Goal: Register for event/course

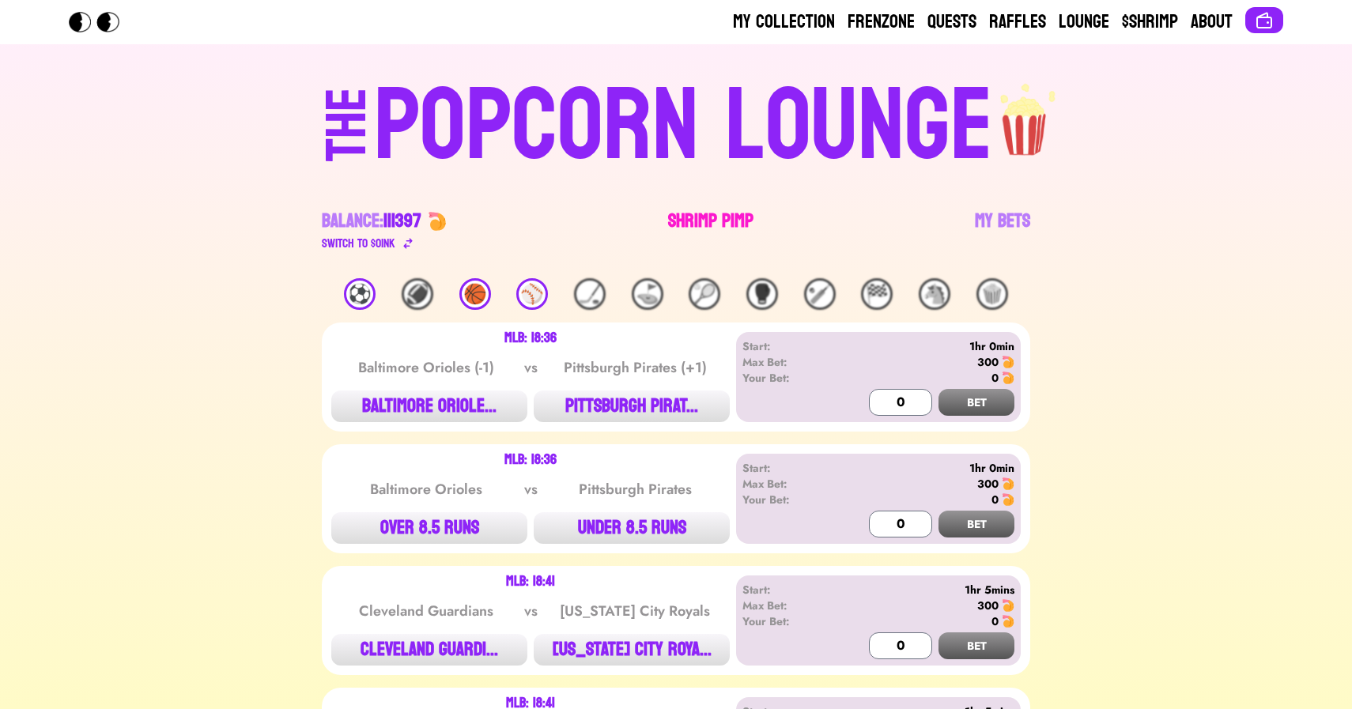
click at [706, 225] on link "Shrimp Pimp" at bounding box center [710, 231] width 85 height 44
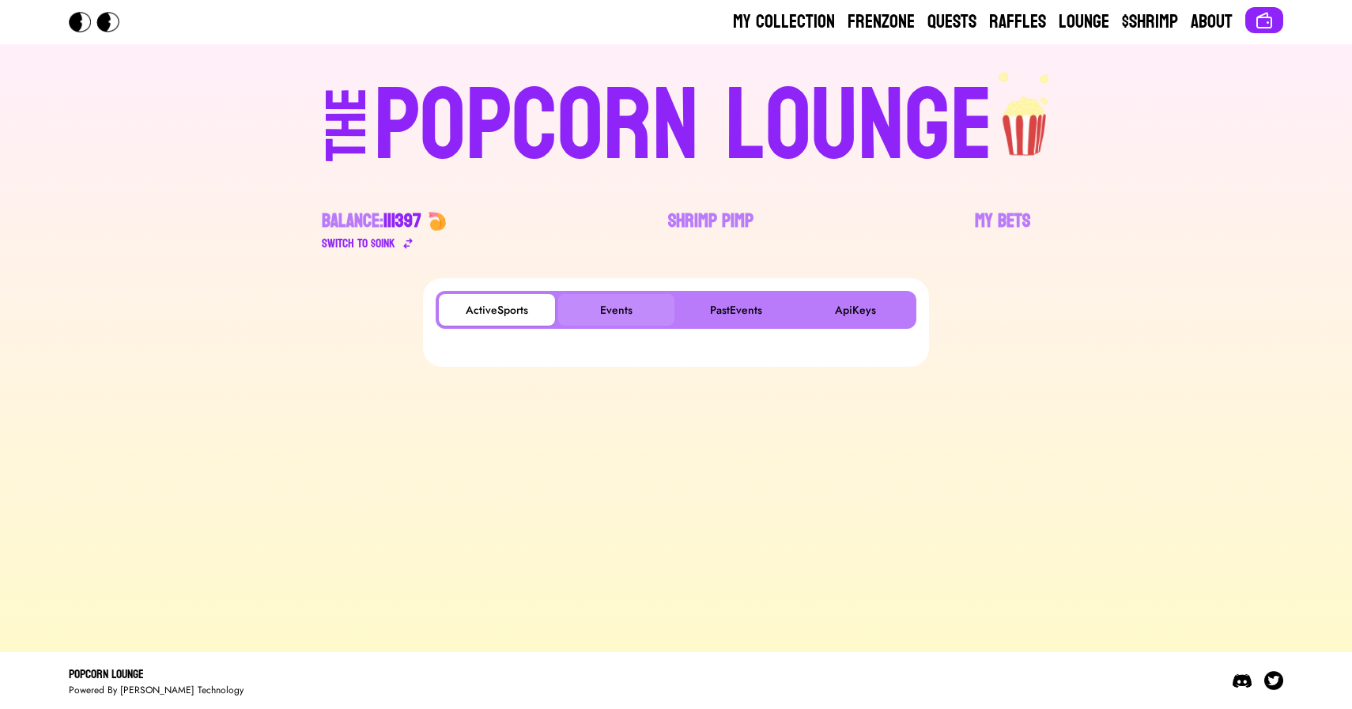
click at [614, 303] on button "Events" at bounding box center [616, 310] width 116 height 32
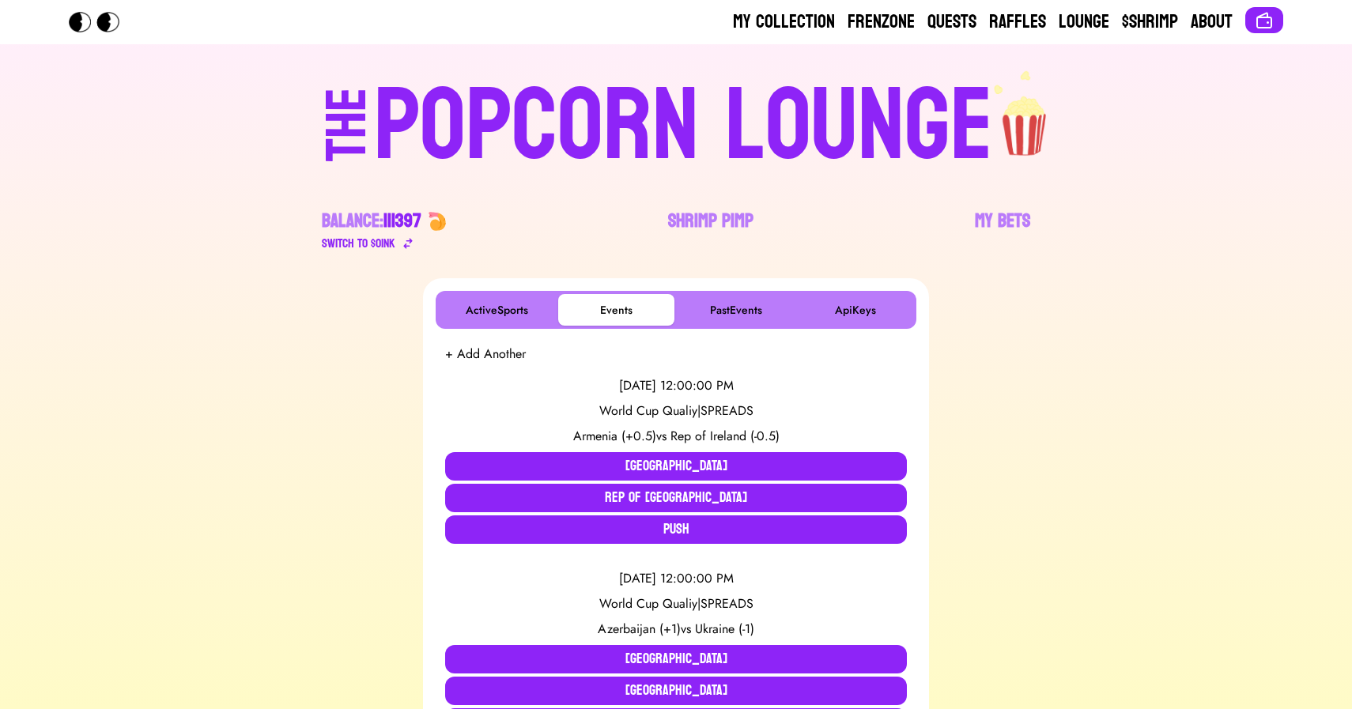
click at [560, 108] on div "POPCORN LOUNGE" at bounding box center [683, 126] width 619 height 101
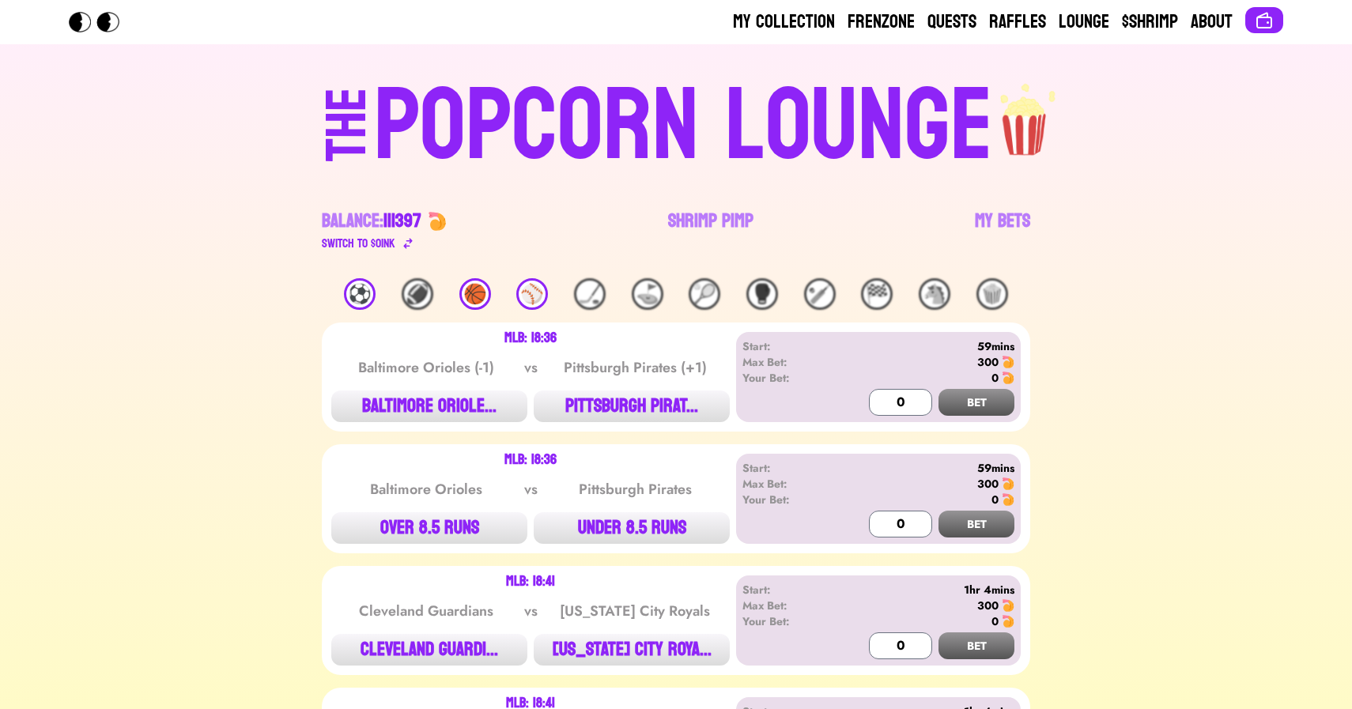
click at [350, 290] on div "⚽️" at bounding box center [360, 294] width 32 height 32
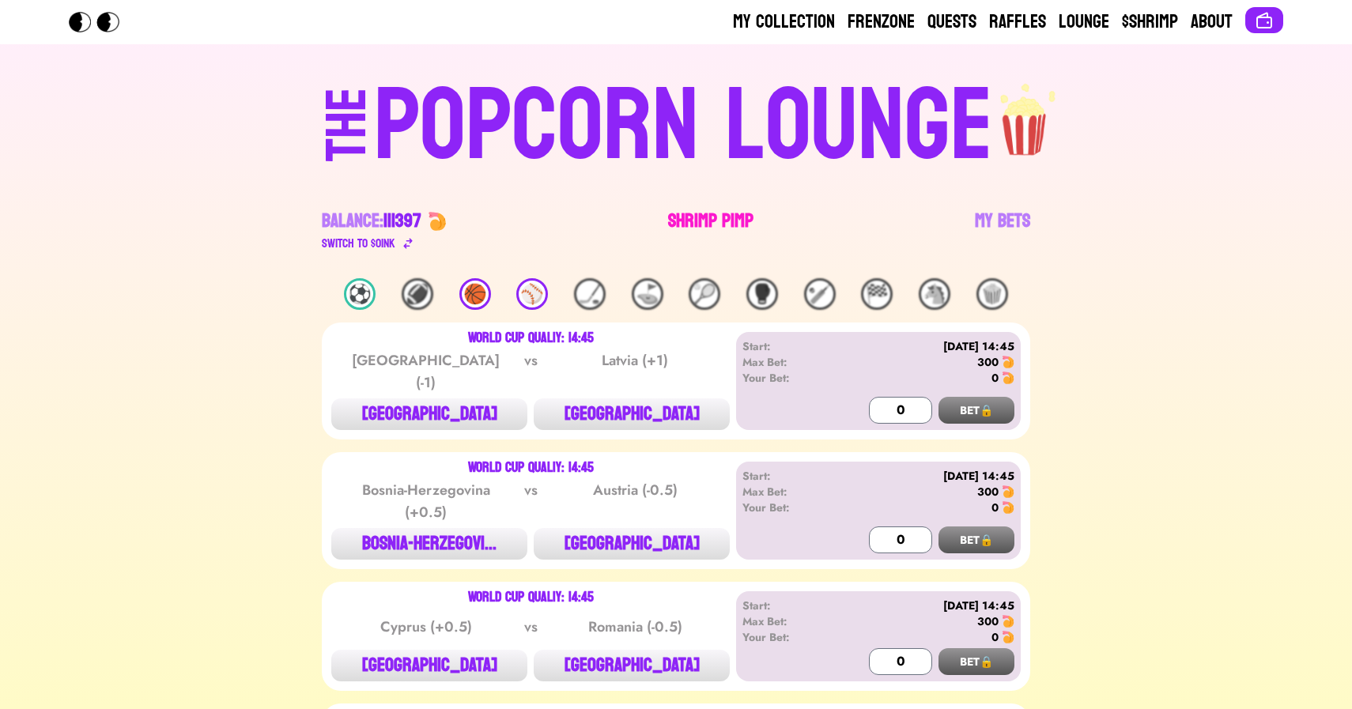
click at [722, 221] on link "Shrimp Pimp" at bounding box center [710, 231] width 85 height 44
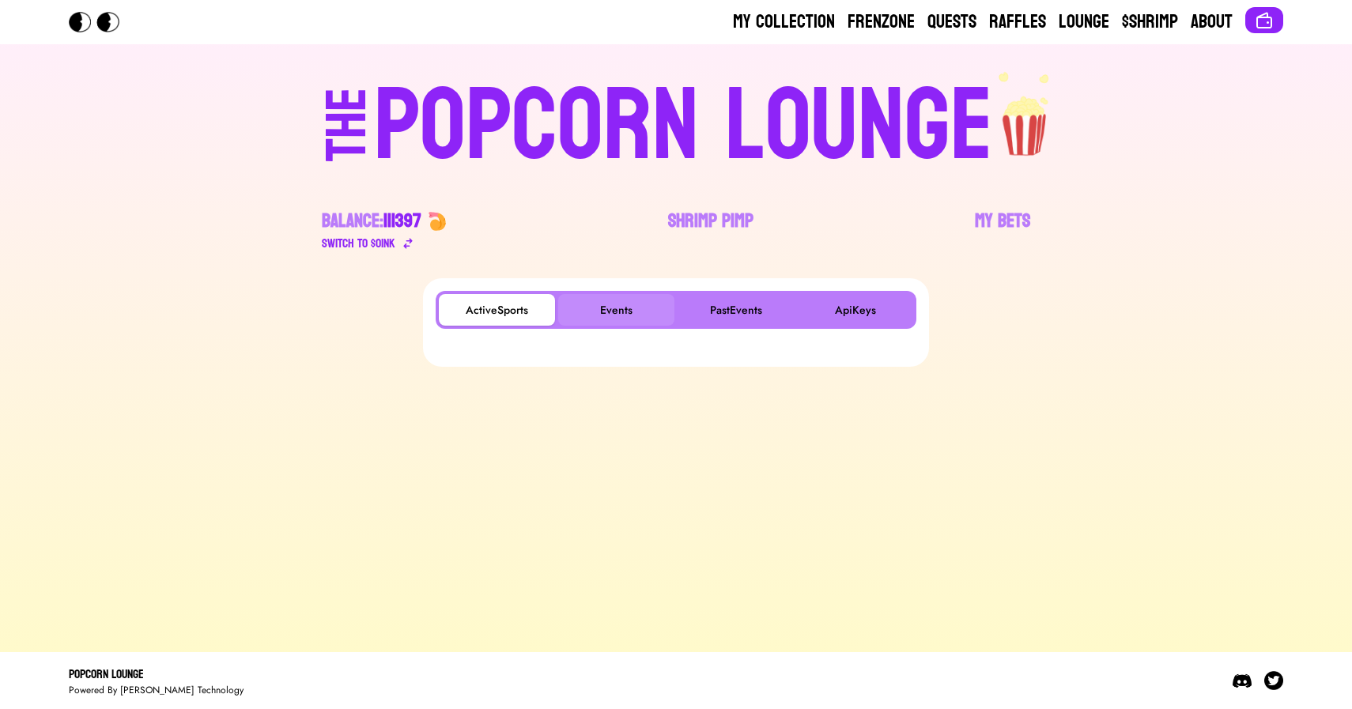
click at [605, 312] on button "Events" at bounding box center [616, 310] width 116 height 32
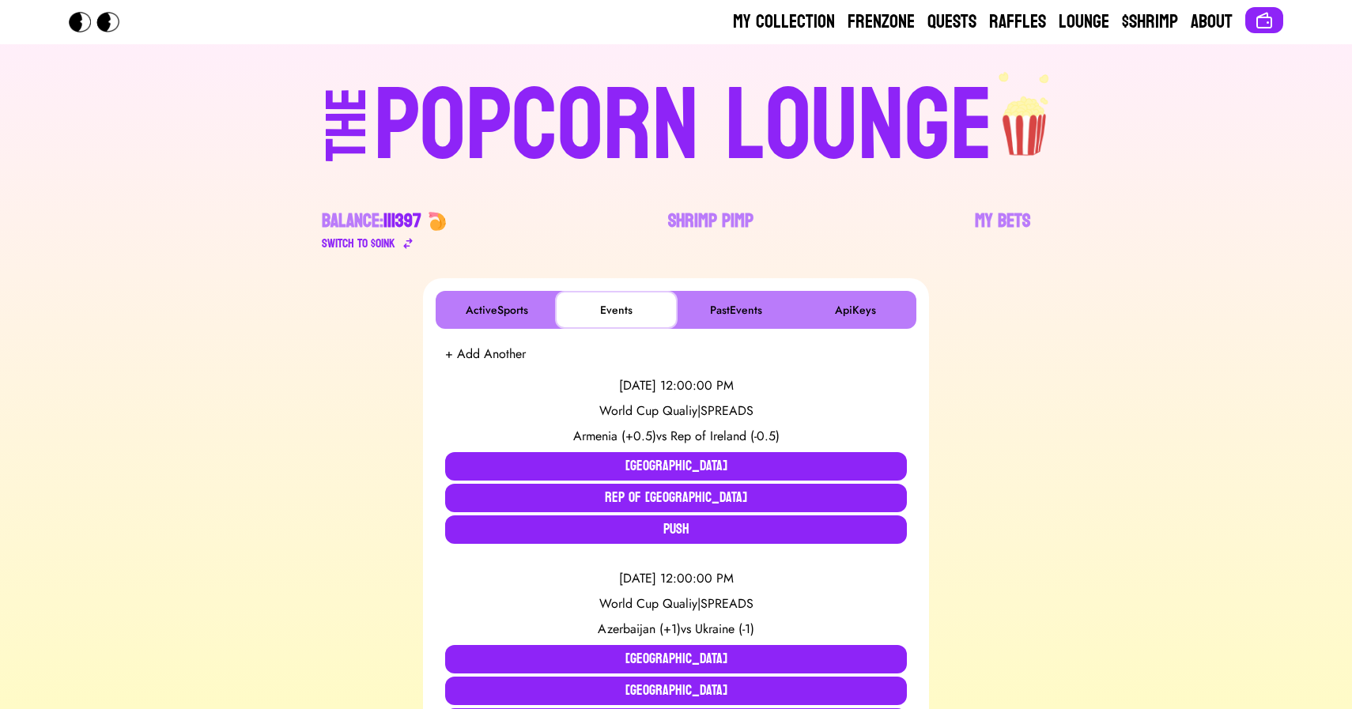
scroll to position [183, 0]
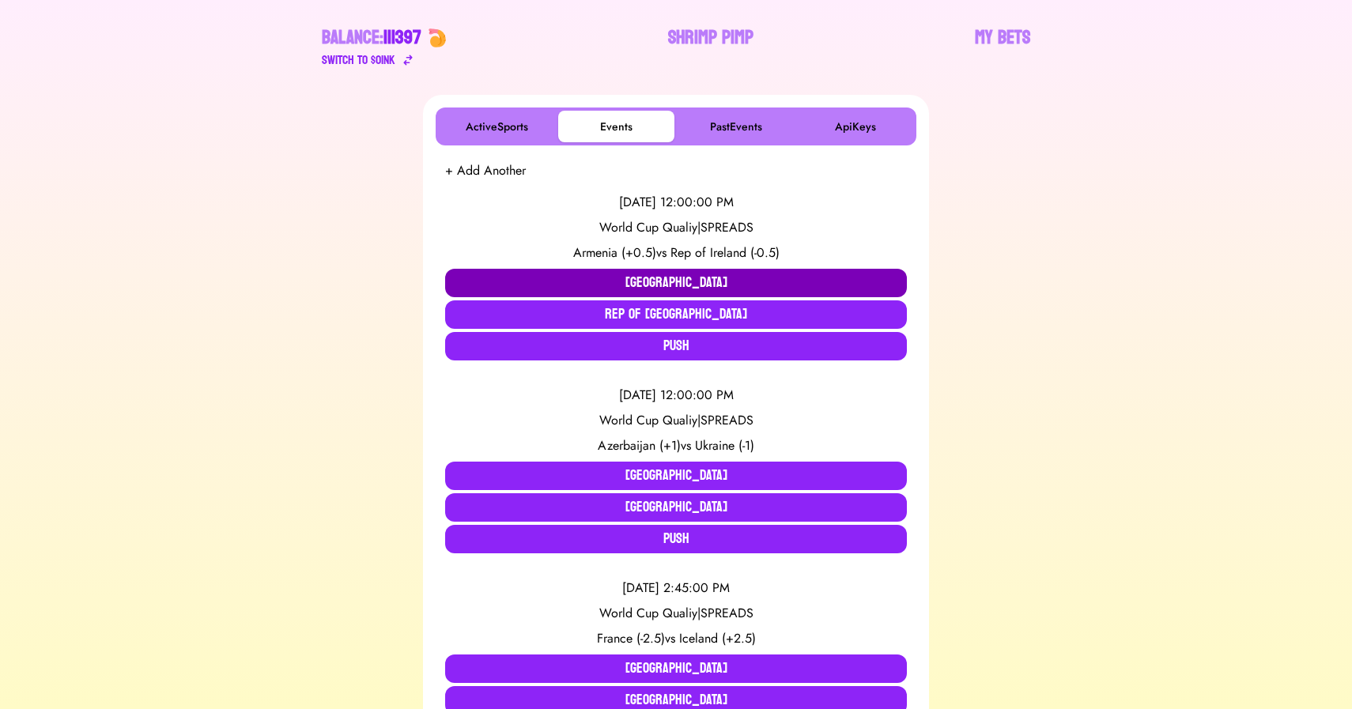
click at [579, 273] on button "[GEOGRAPHIC_DATA]" at bounding box center [676, 283] width 462 height 28
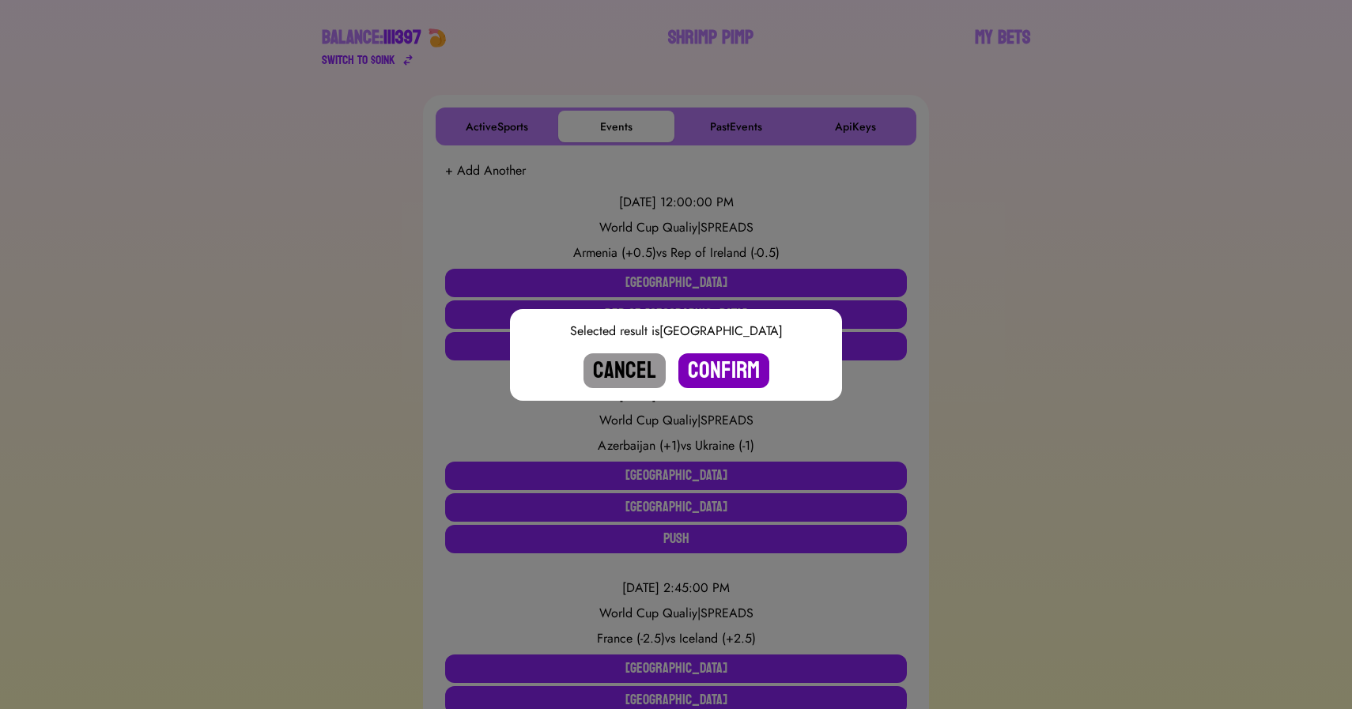
click at [729, 370] on button "Confirm" at bounding box center [723, 370] width 91 height 35
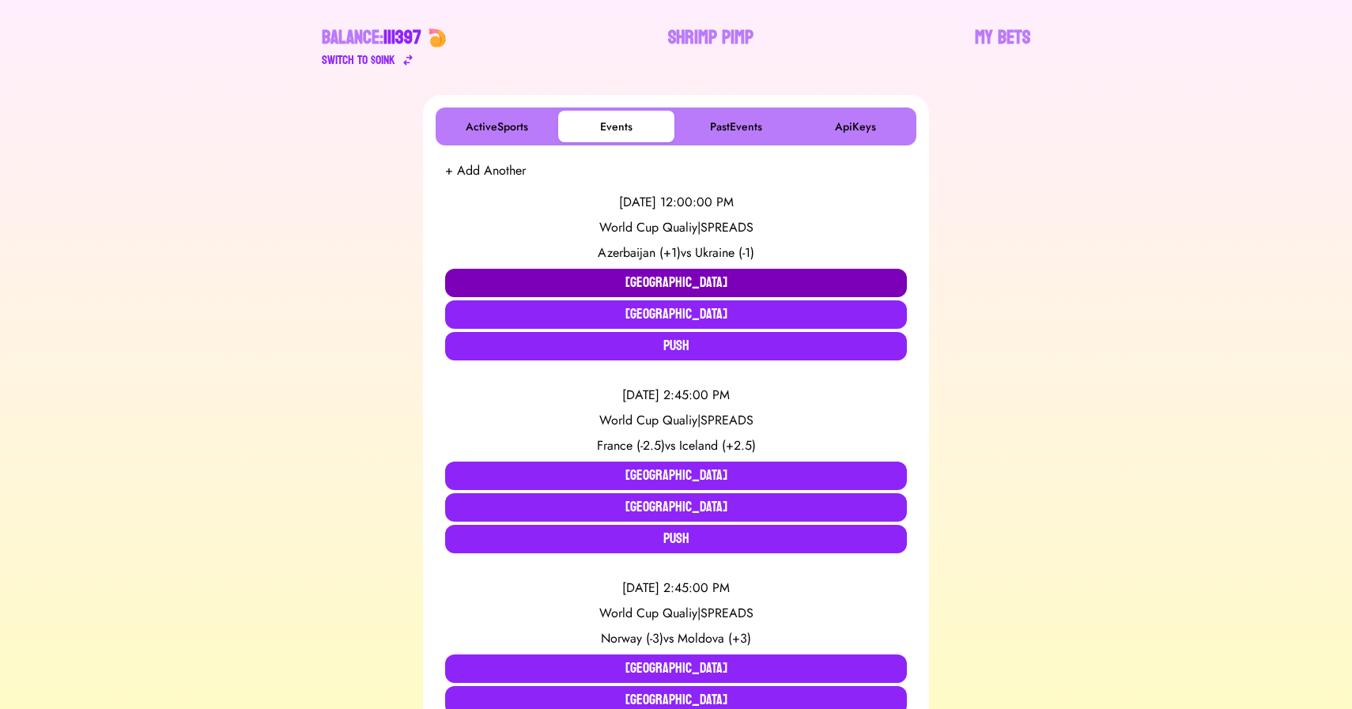
click at [568, 287] on button "[GEOGRAPHIC_DATA]" at bounding box center [676, 283] width 462 height 28
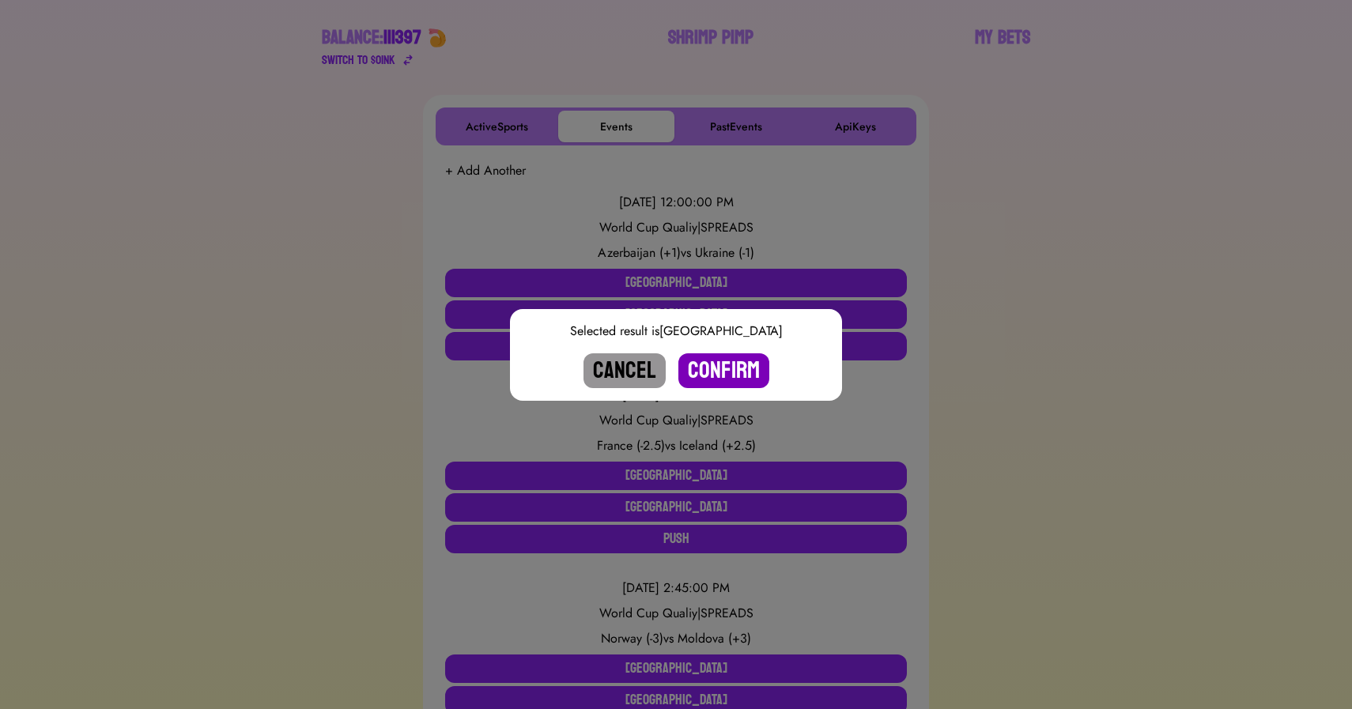
click at [723, 372] on button "Confirm" at bounding box center [723, 370] width 91 height 35
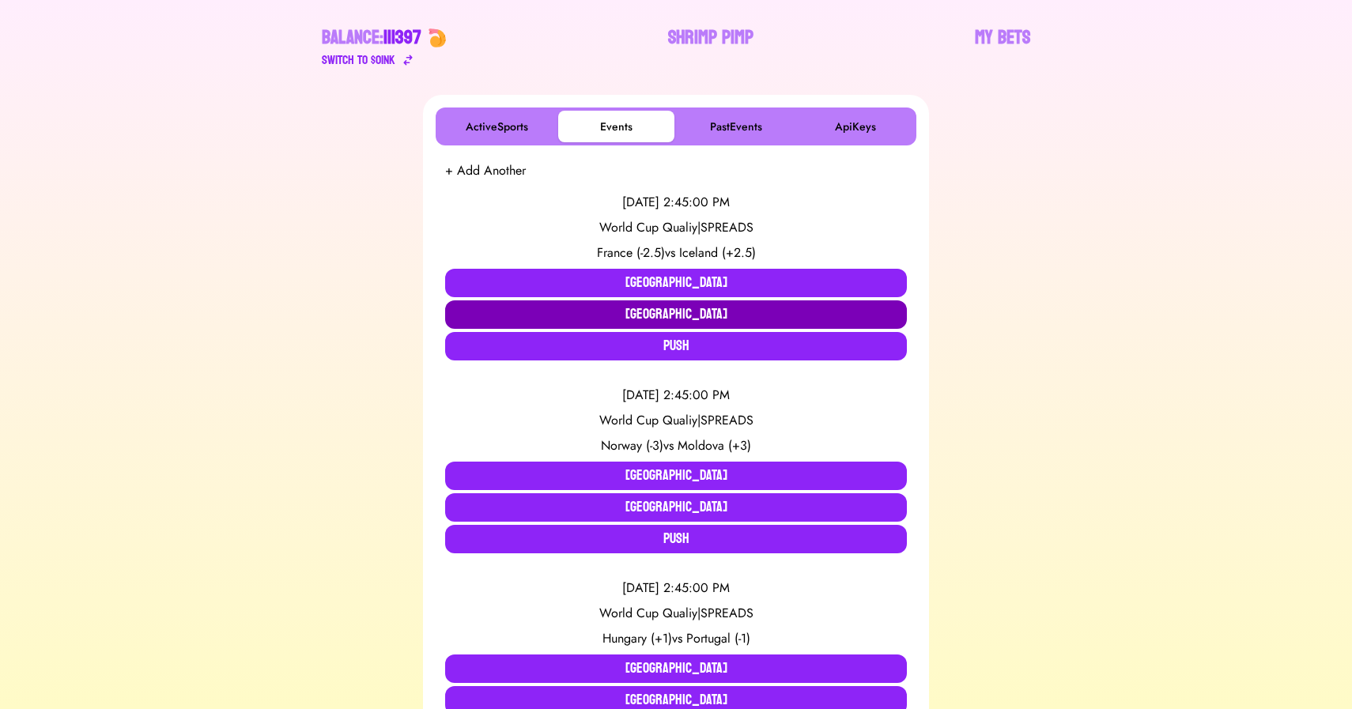
click at [621, 311] on button "[GEOGRAPHIC_DATA]" at bounding box center [676, 314] width 462 height 28
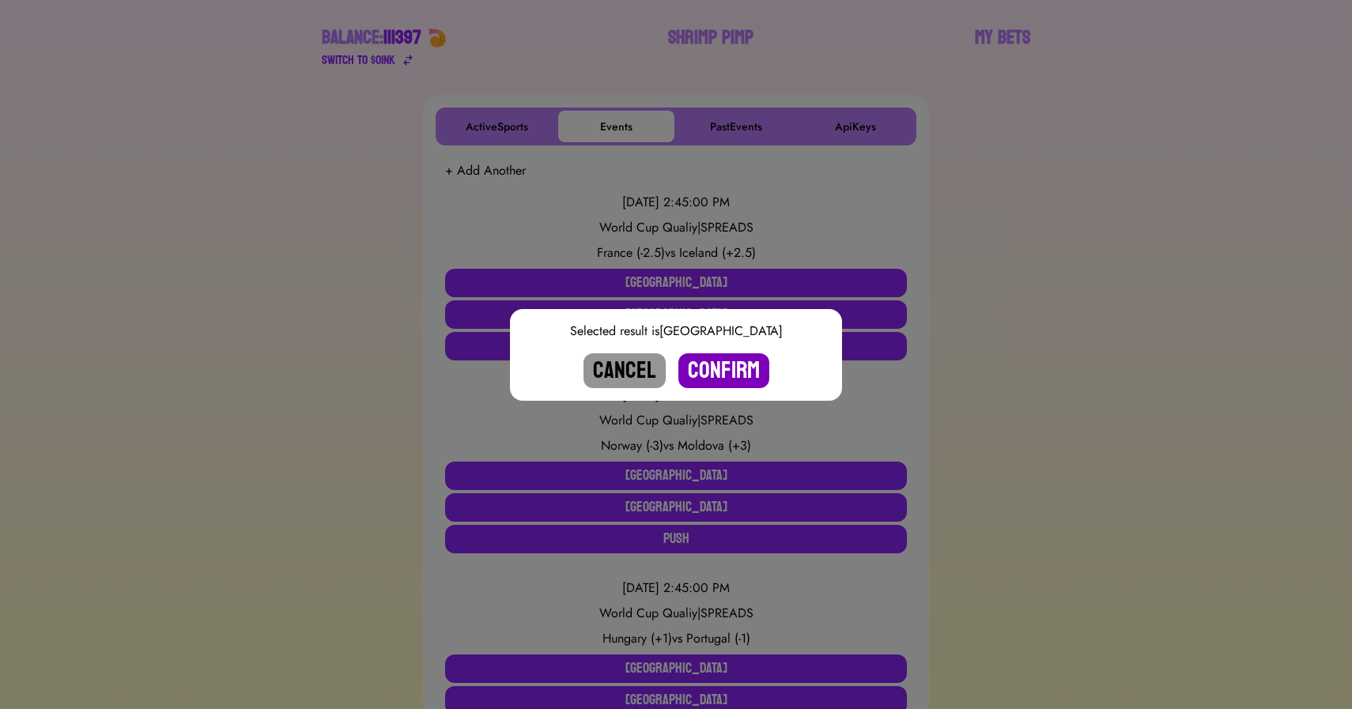
click at [738, 372] on button "Confirm" at bounding box center [723, 370] width 91 height 35
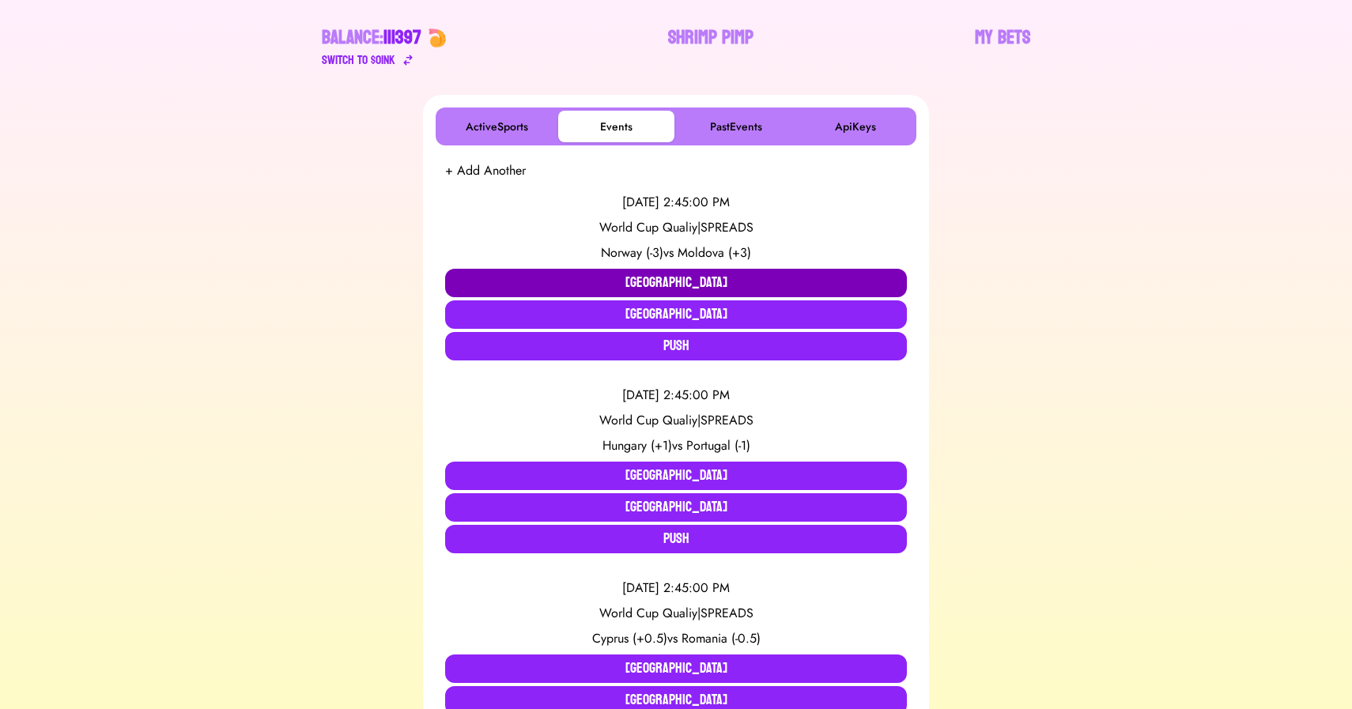
click at [644, 274] on button "[GEOGRAPHIC_DATA]" at bounding box center [676, 283] width 462 height 28
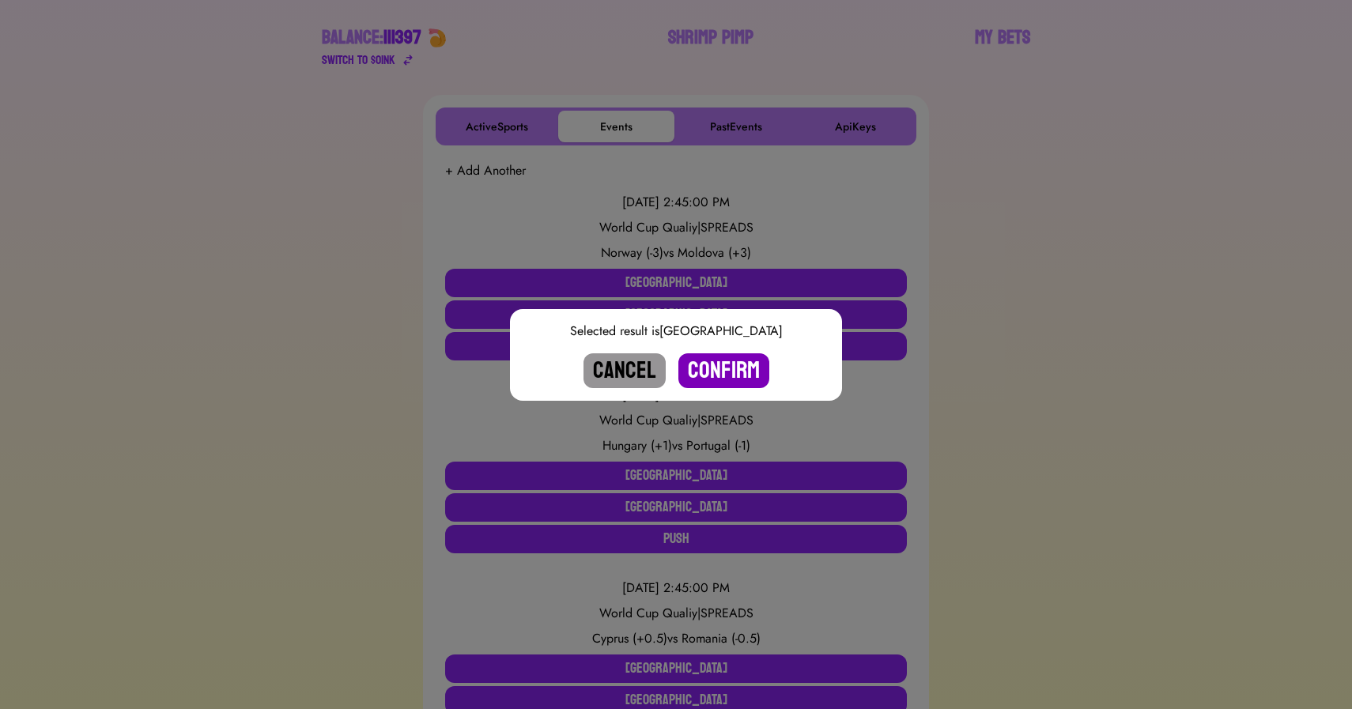
click at [721, 369] on button "Confirm" at bounding box center [723, 370] width 91 height 35
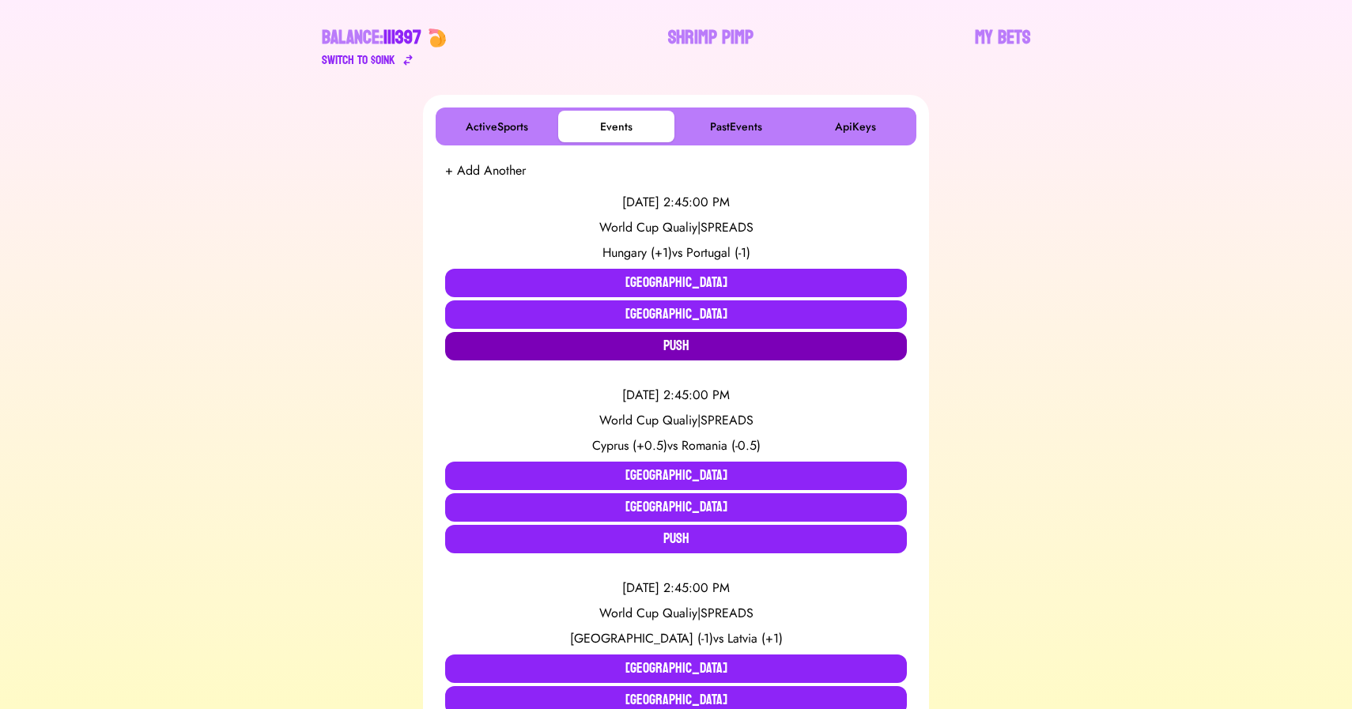
click at [606, 342] on button "Push" at bounding box center [676, 346] width 462 height 28
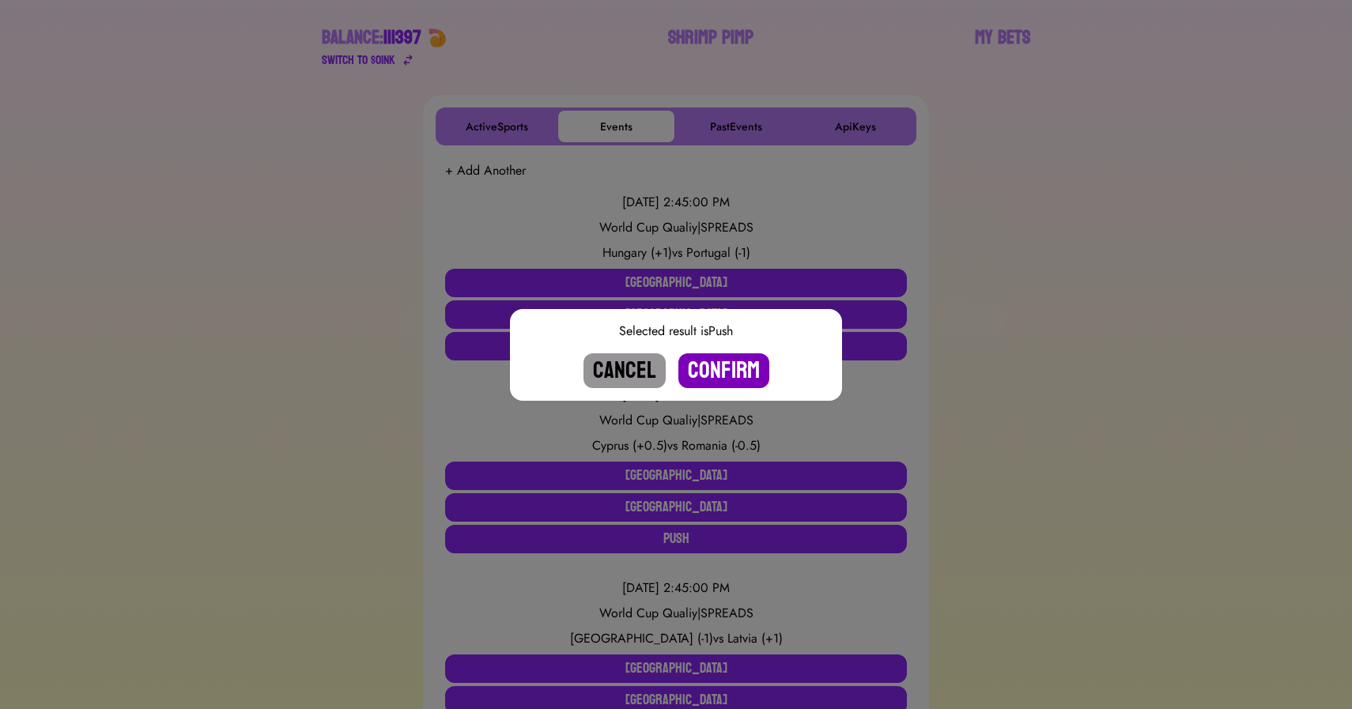
click at [714, 374] on button "Confirm" at bounding box center [723, 370] width 91 height 35
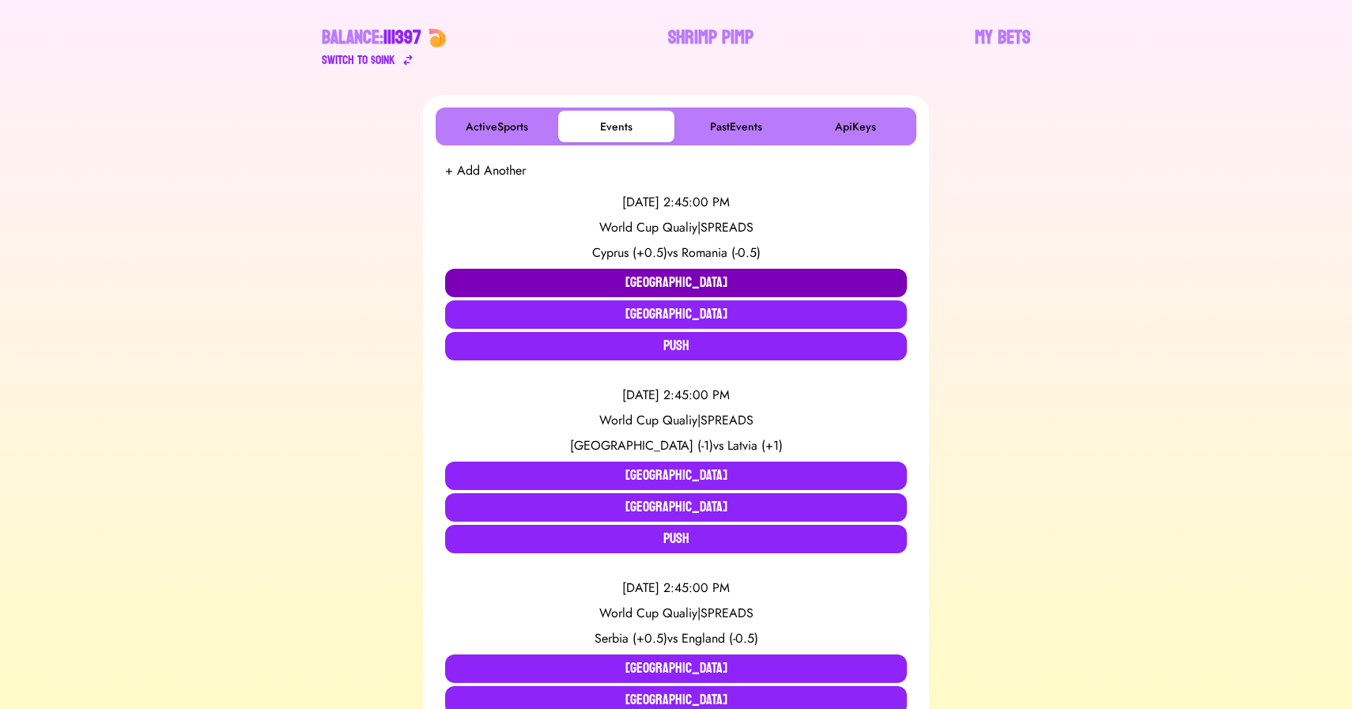
click at [621, 282] on button "[GEOGRAPHIC_DATA]" at bounding box center [676, 283] width 462 height 28
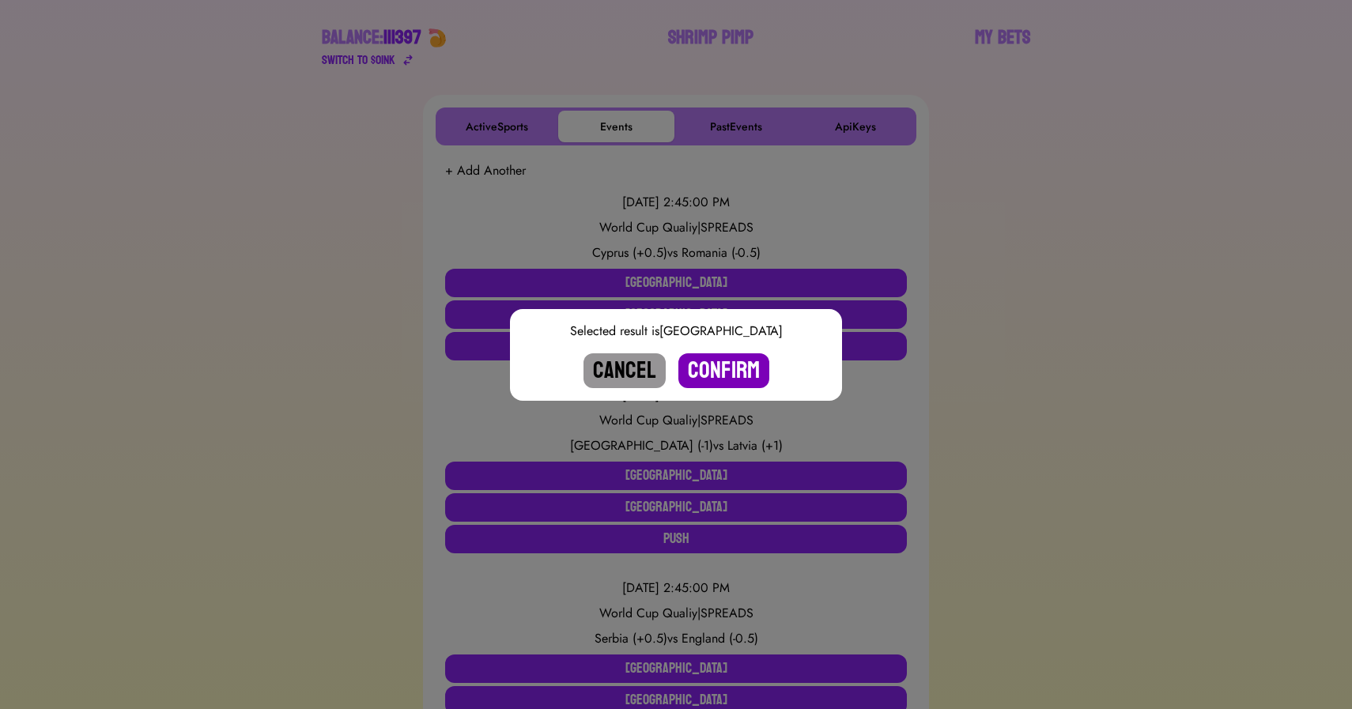
click at [725, 373] on button "Confirm" at bounding box center [723, 370] width 91 height 35
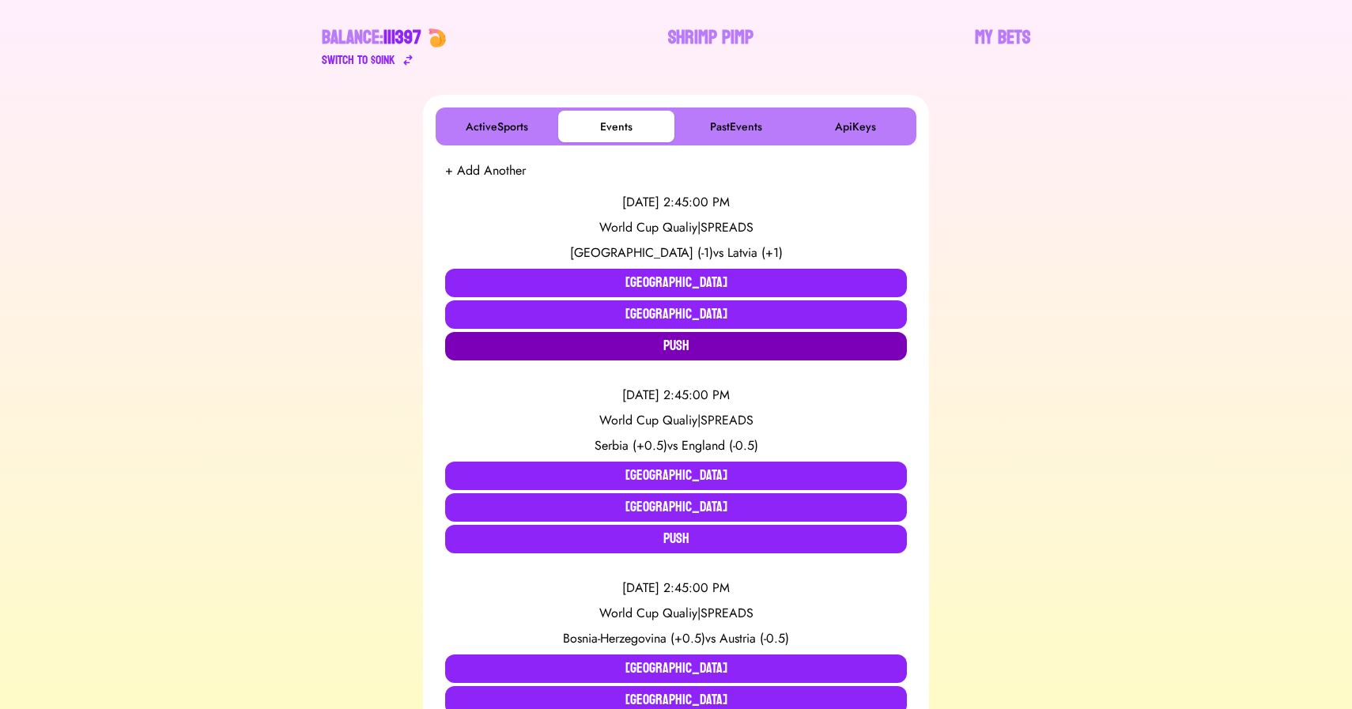
click at [595, 351] on button "Push" at bounding box center [676, 346] width 462 height 28
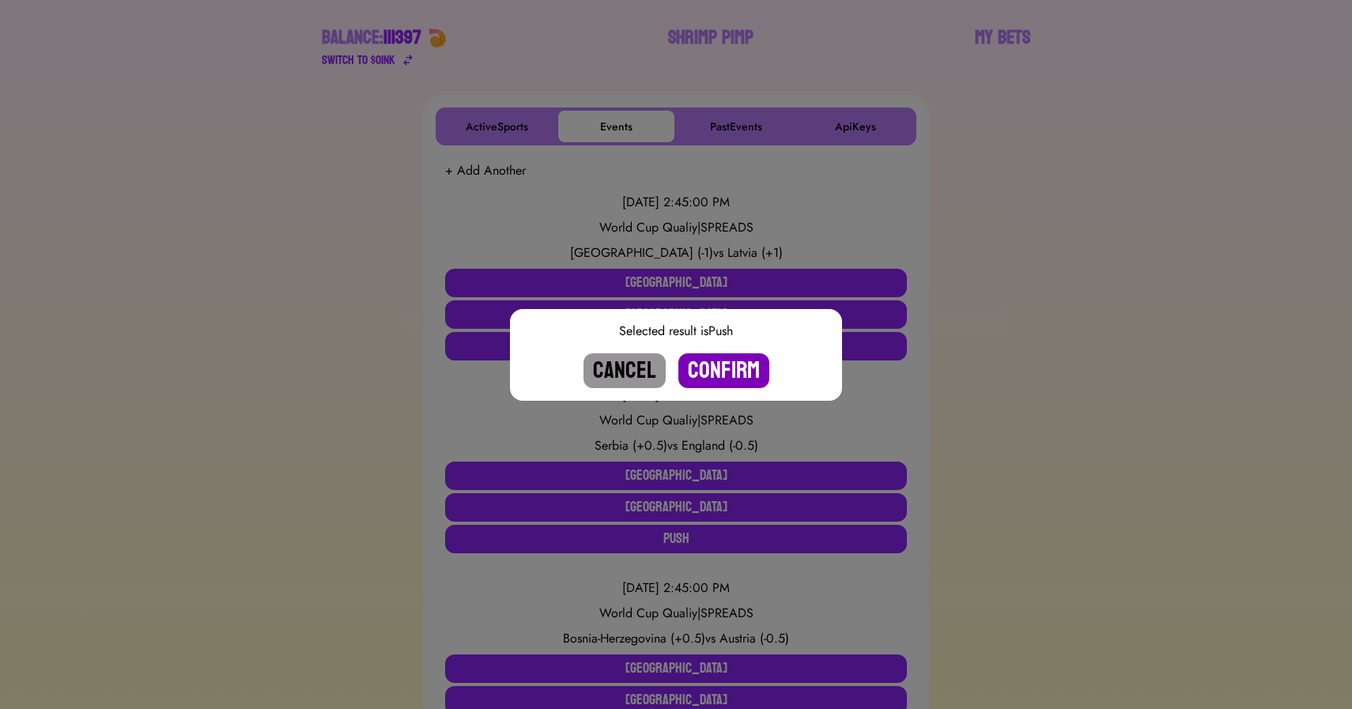
click at [732, 379] on button "Confirm" at bounding box center [723, 370] width 91 height 35
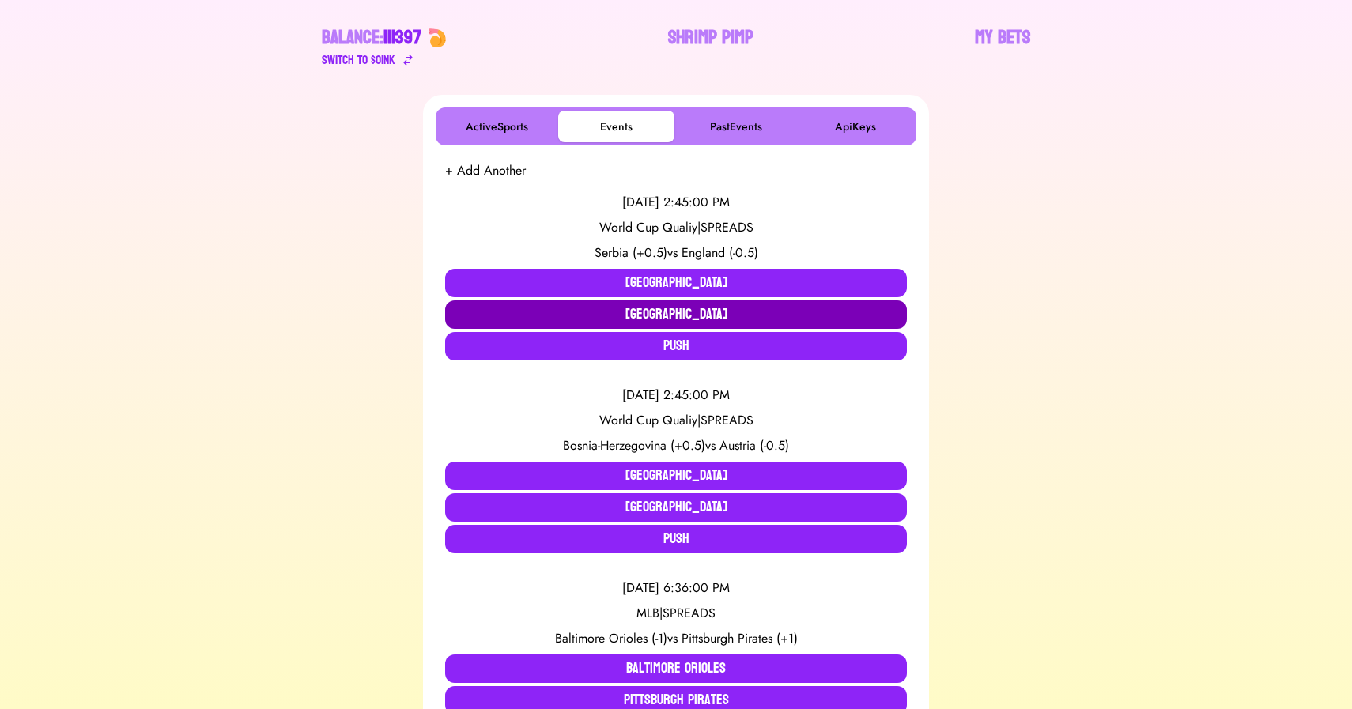
click at [647, 318] on button "[GEOGRAPHIC_DATA]" at bounding box center [676, 314] width 462 height 28
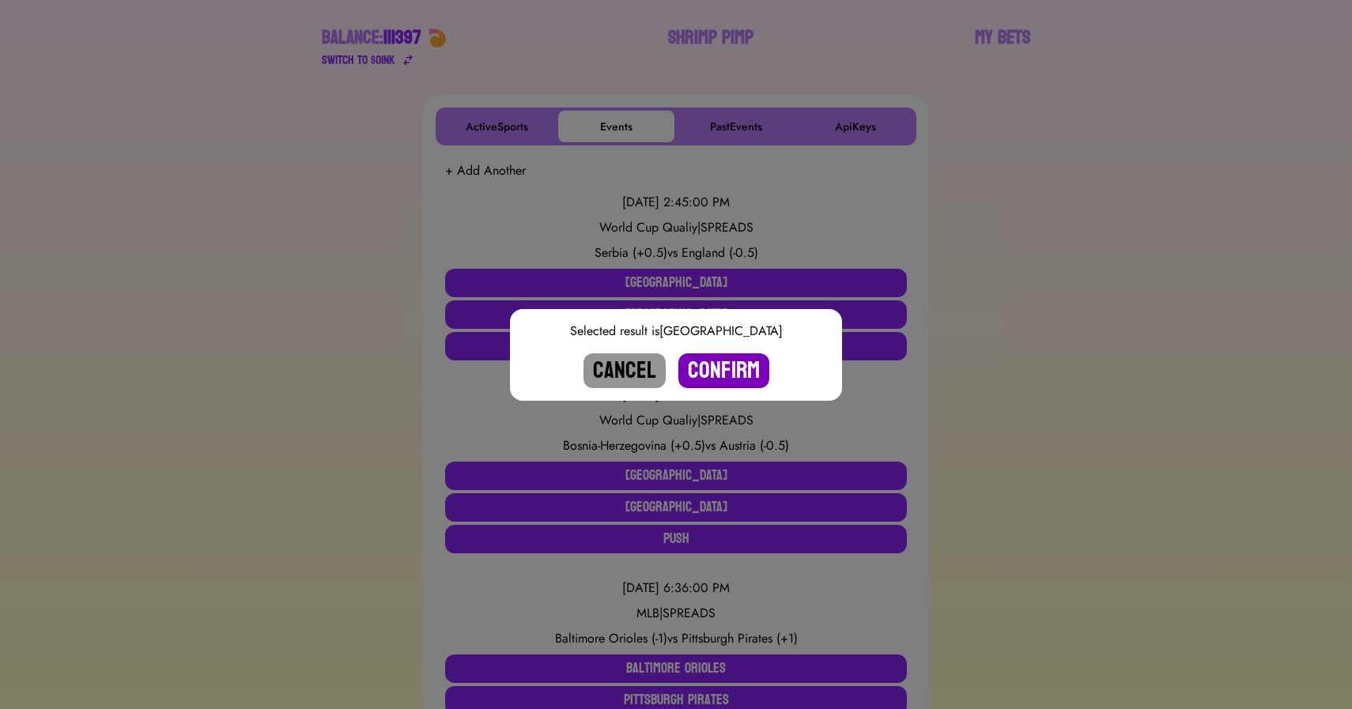
click at [727, 370] on button "Confirm" at bounding box center [723, 370] width 91 height 35
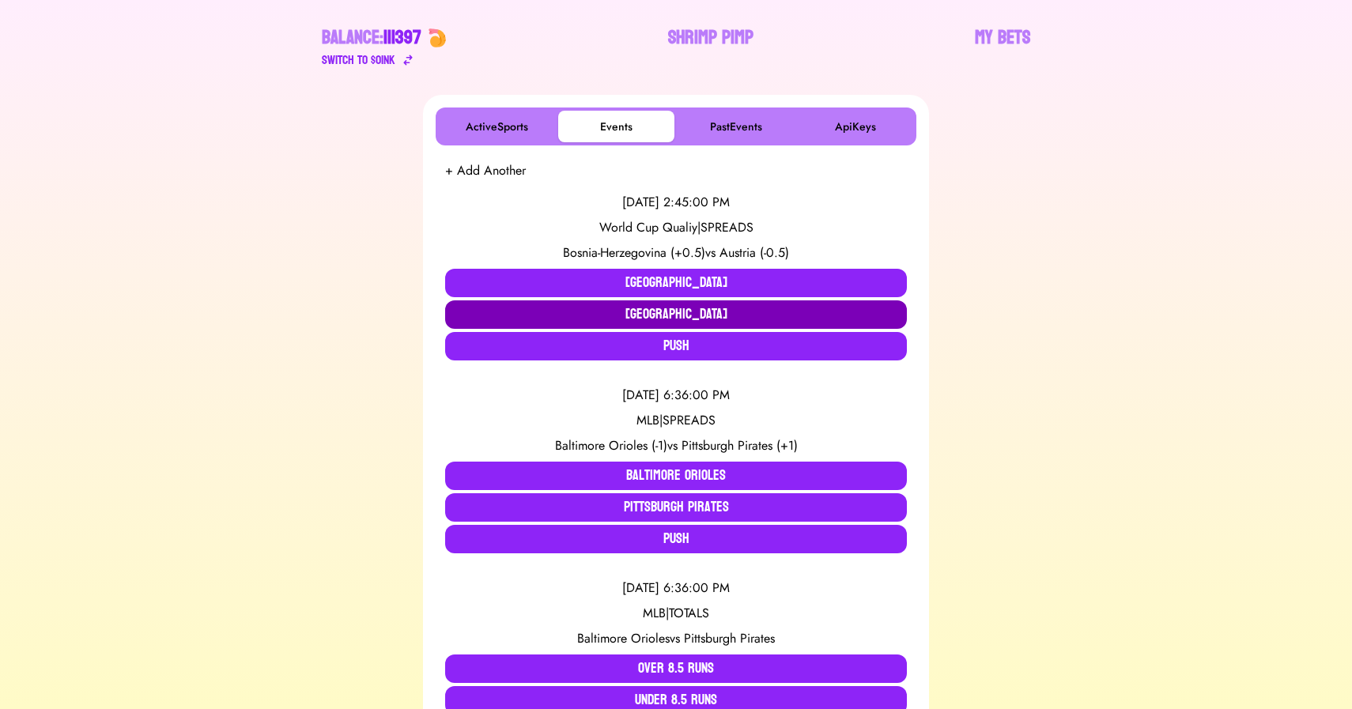
click at [628, 312] on button "[GEOGRAPHIC_DATA]" at bounding box center [676, 314] width 462 height 28
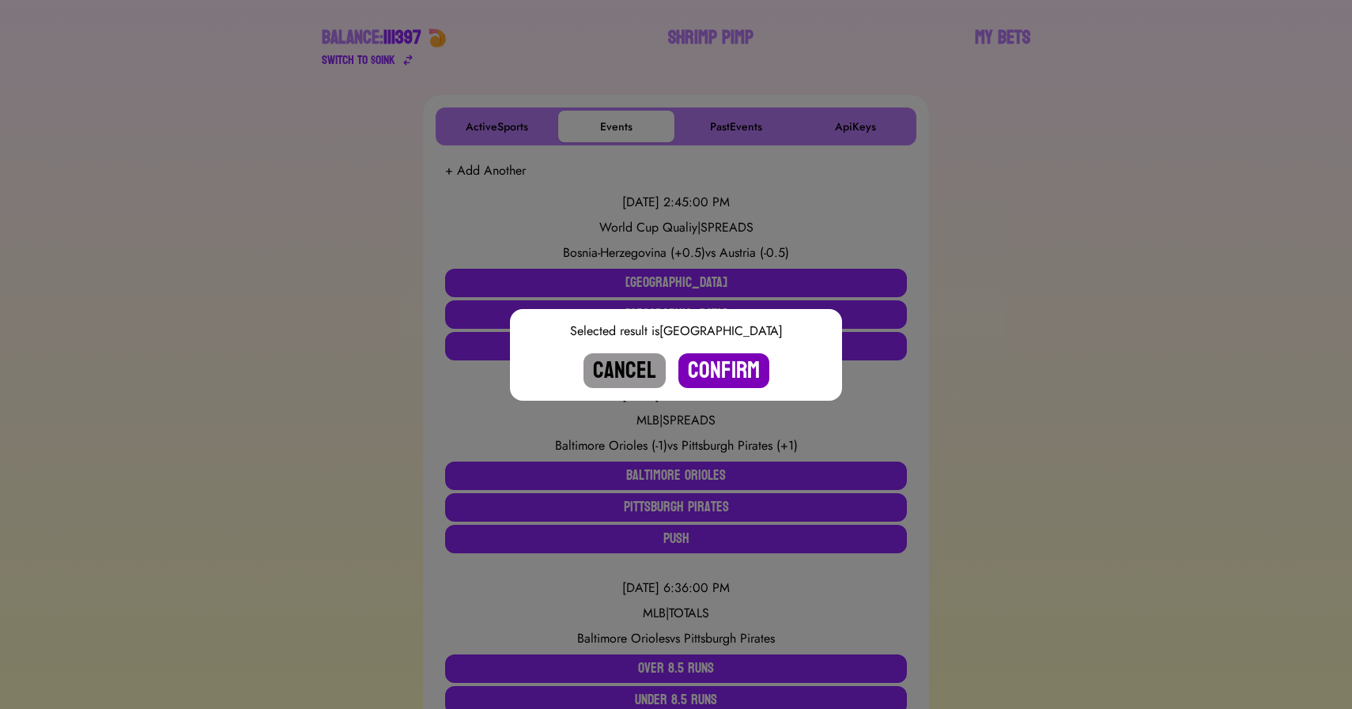
click at [719, 367] on button "Confirm" at bounding box center [723, 370] width 91 height 35
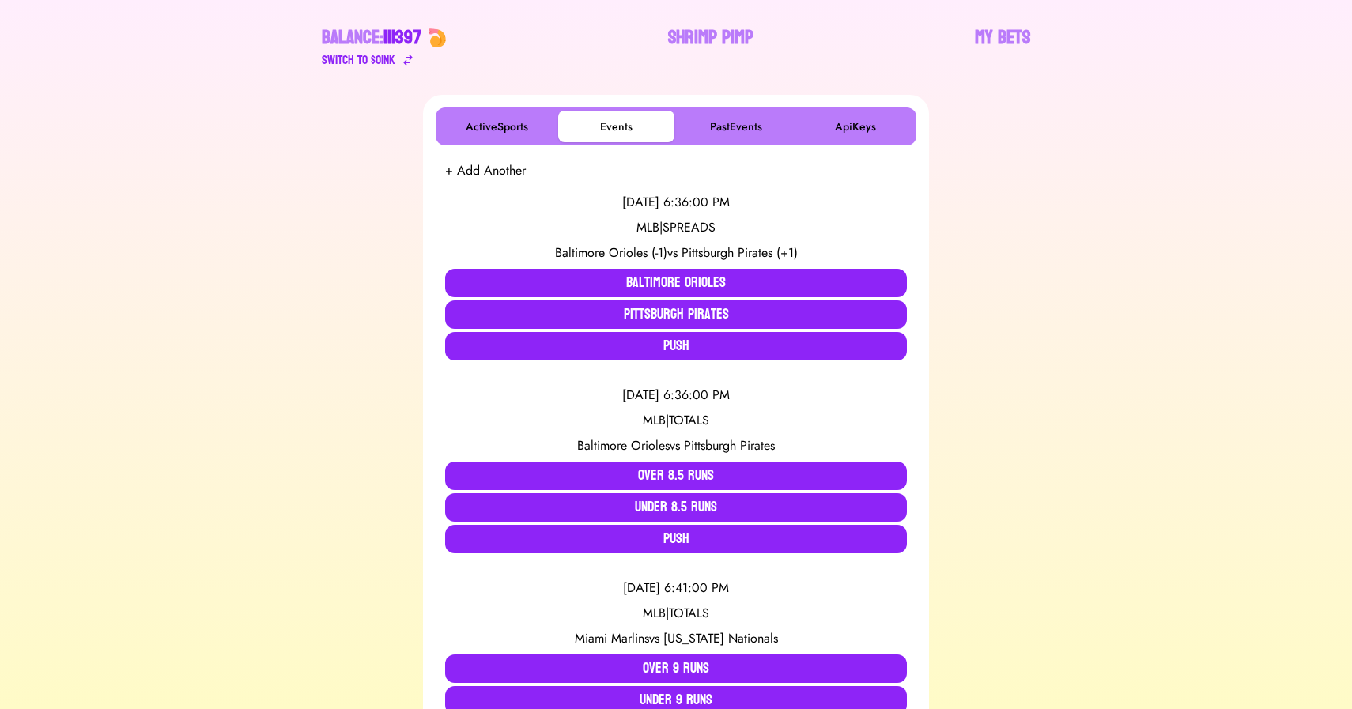
scroll to position [0, 0]
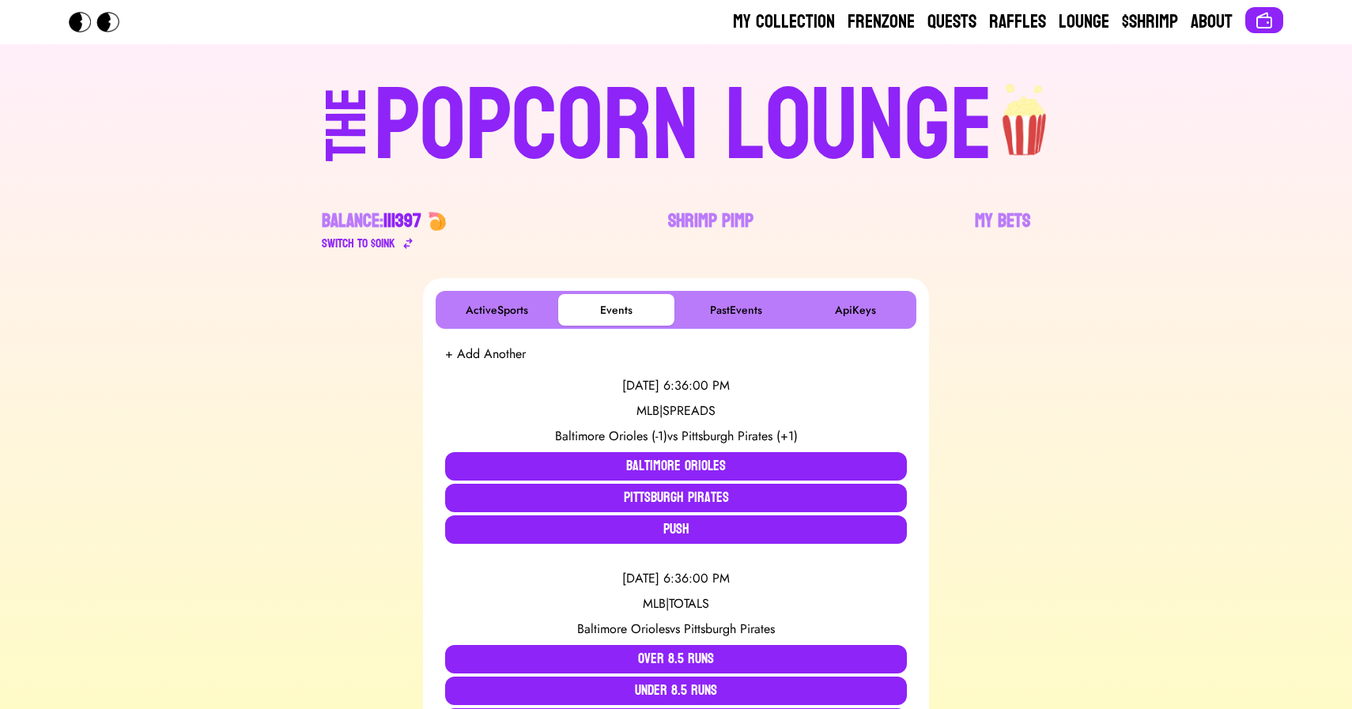
click at [579, 116] on div "POPCORN LOUNGE" at bounding box center [683, 126] width 619 height 101
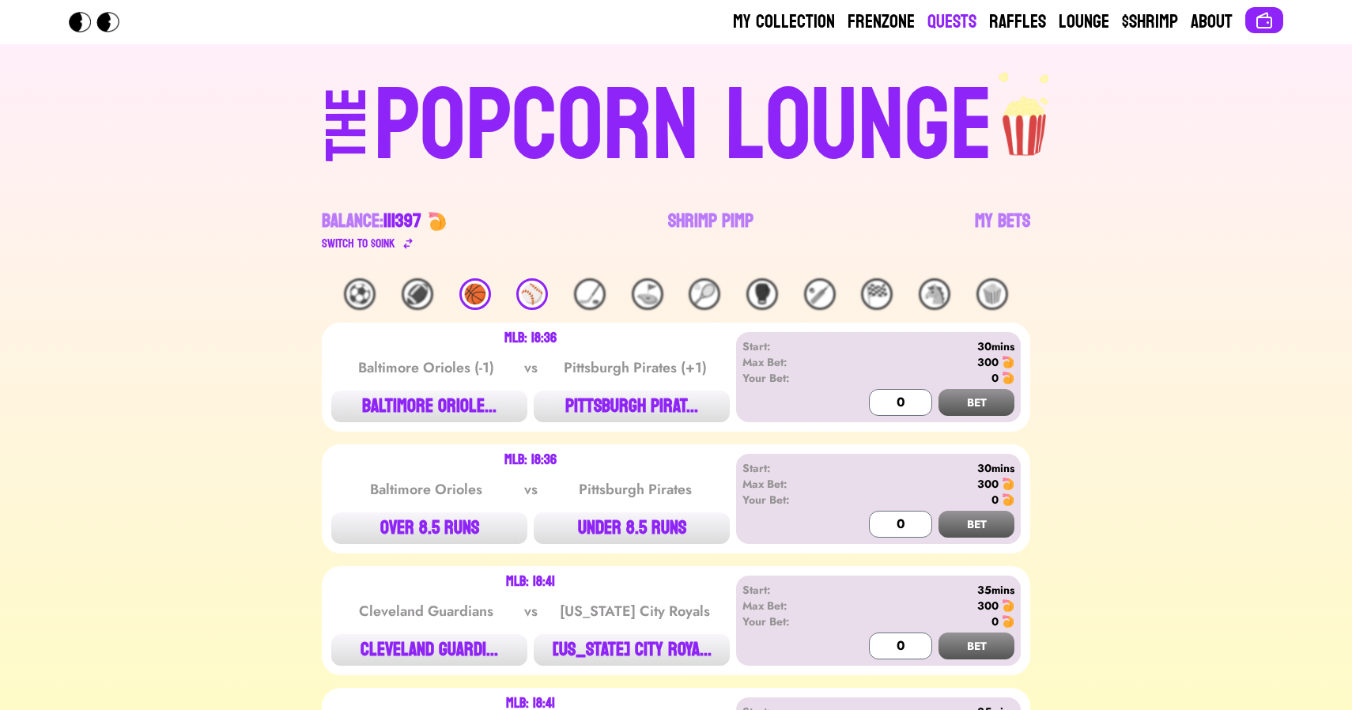
click at [936, 21] on link "Quests" at bounding box center [951, 21] width 49 height 25
